Goal: Task Accomplishment & Management: Use online tool/utility

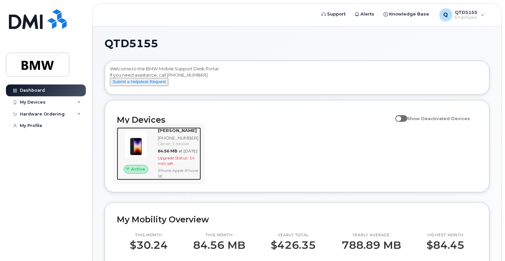
click at [180, 133] on strong "[PERSON_NAME]" at bounding box center [177, 130] width 39 height 5
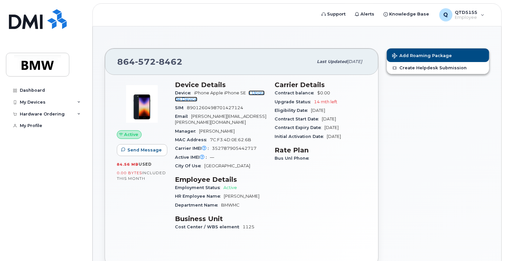
click at [257, 95] on link "+ Upgrade Device" at bounding box center [220, 95] width 90 height 11
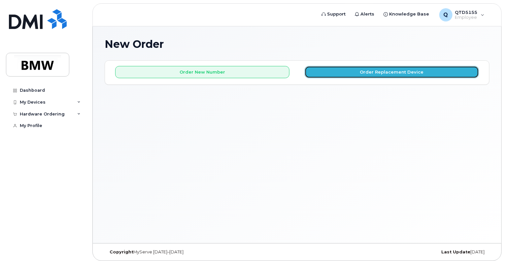
click at [360, 71] on button "Order Replacement Device" at bounding box center [392, 72] width 174 height 12
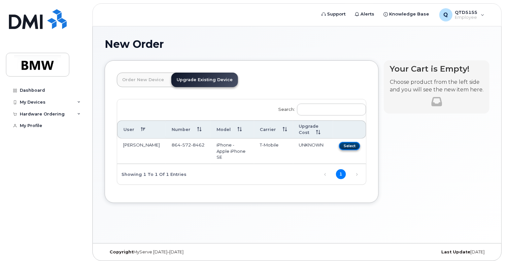
click at [344, 144] on button "Select" at bounding box center [349, 146] width 21 height 8
